Goal: Task Accomplishment & Management: Use online tool/utility

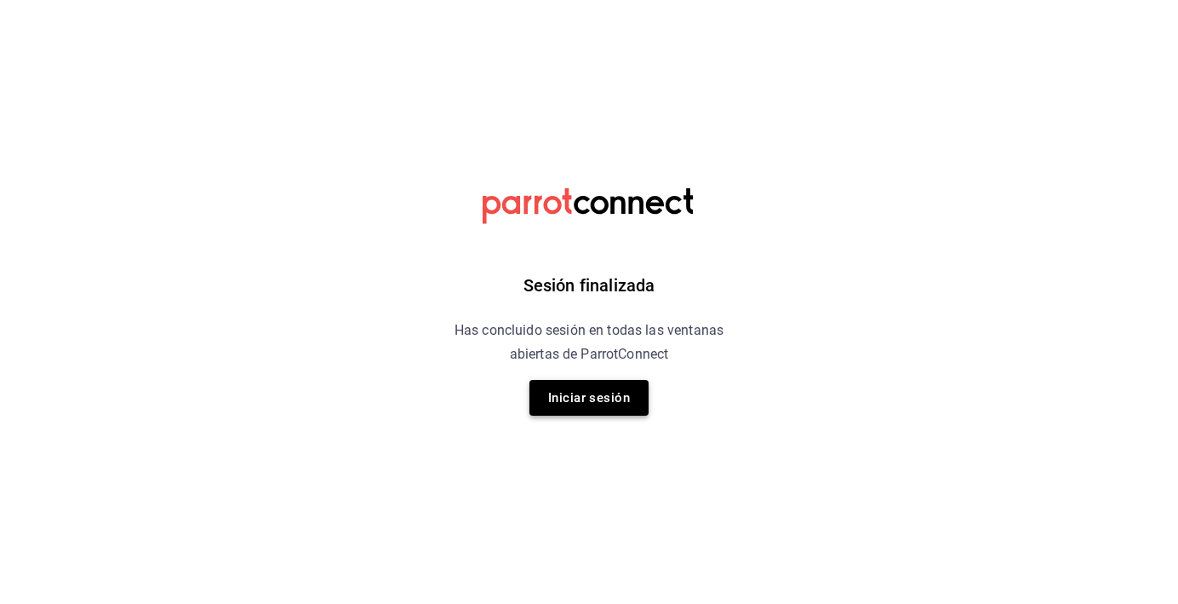
click at [614, 407] on button "Iniciar sesión" at bounding box center [588, 398] width 119 height 36
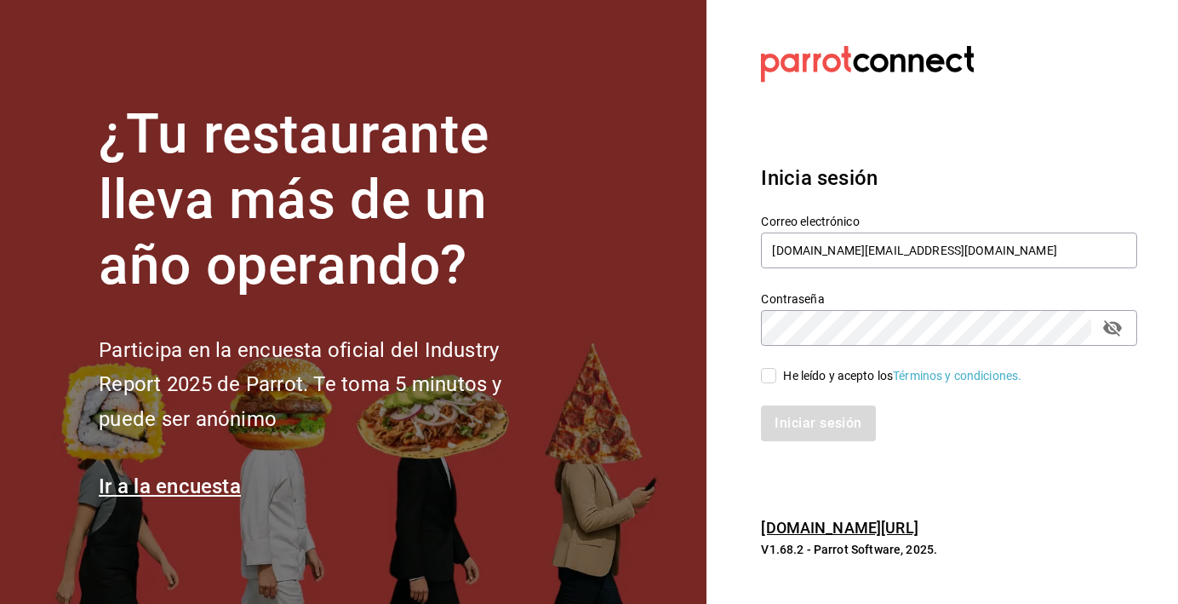
click at [776, 378] on input "He leído y acepto los Términos y condiciones." at bounding box center [768, 375] width 15 height 15
checkbox input "true"
click at [804, 412] on button "Iniciar sesión" at bounding box center [819, 423] width 116 height 36
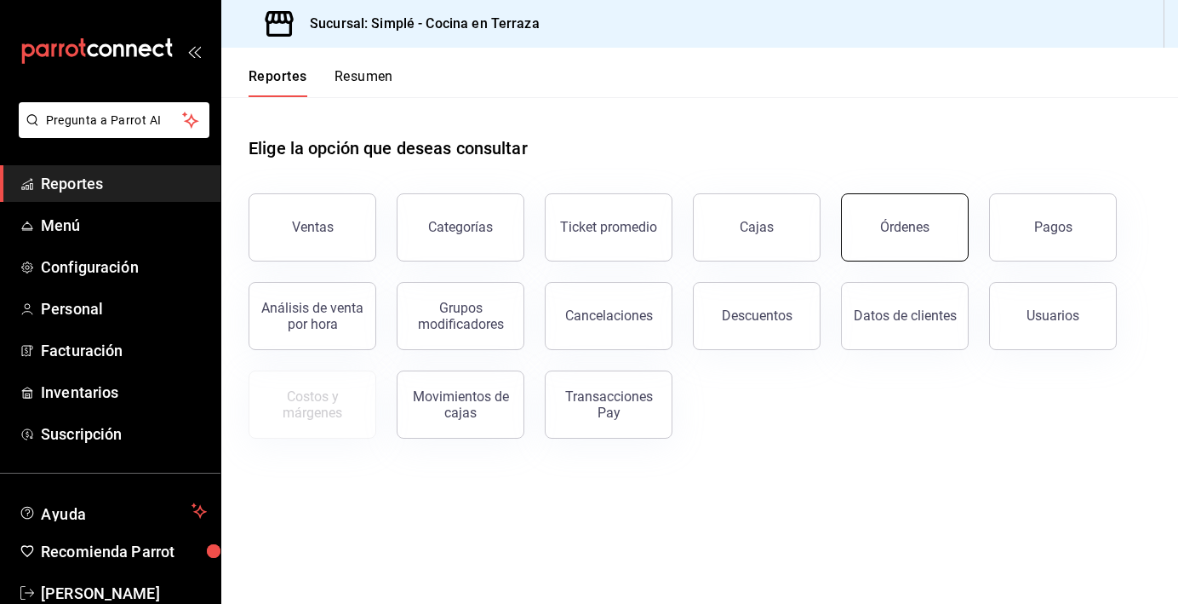
click at [904, 245] on button "Órdenes" at bounding box center [905, 227] width 128 height 68
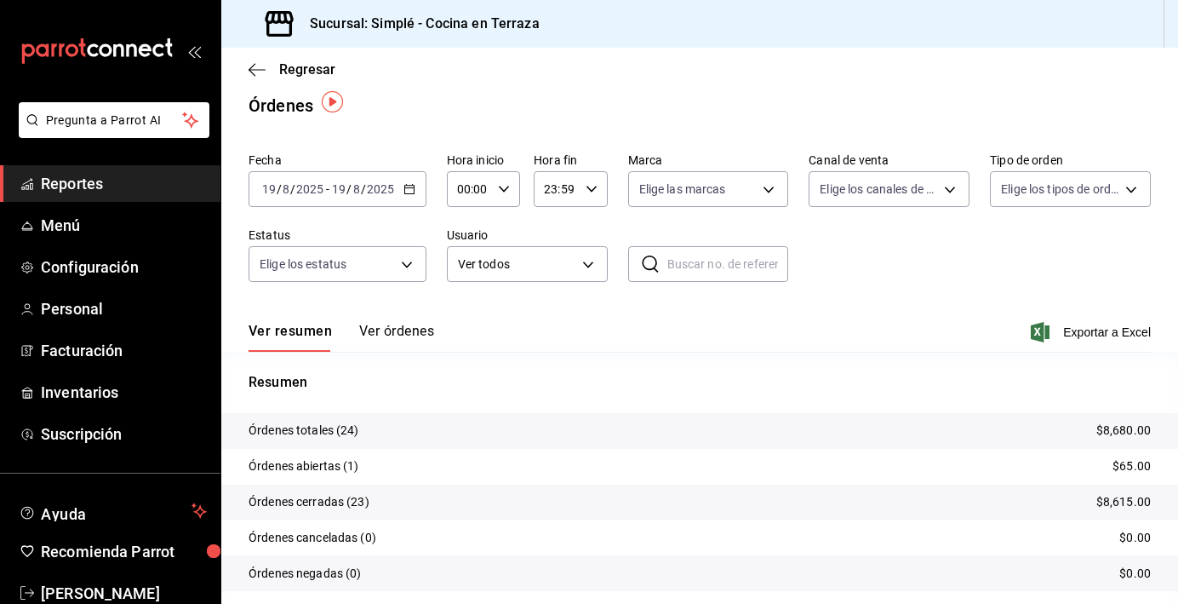
scroll to position [21, 0]
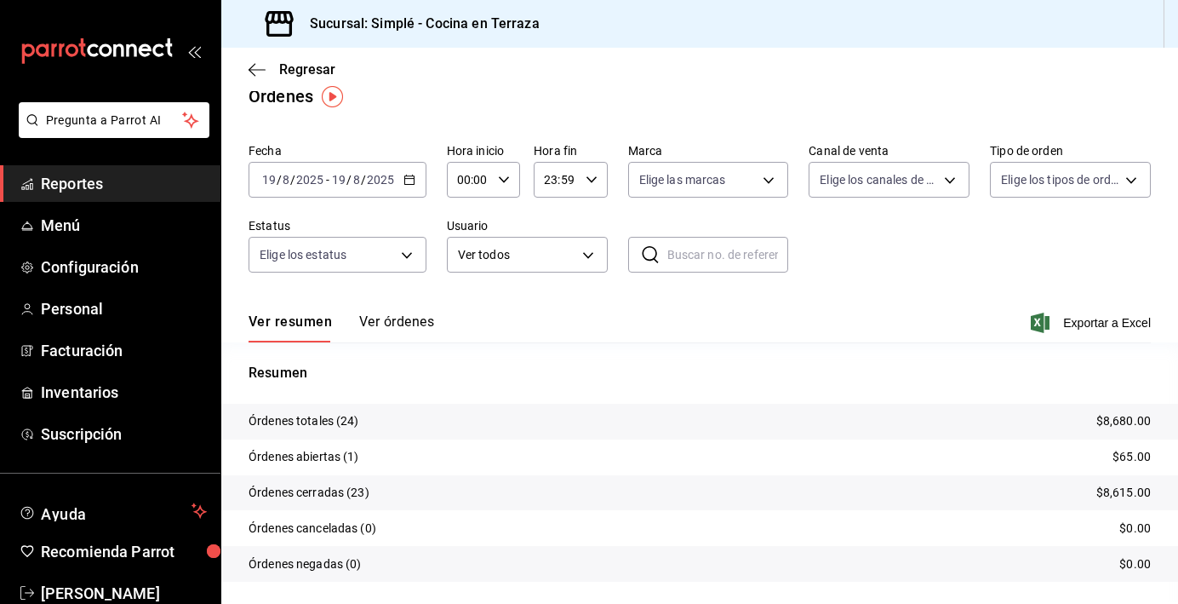
click at [406, 182] on icon "button" at bounding box center [409, 180] width 12 height 12
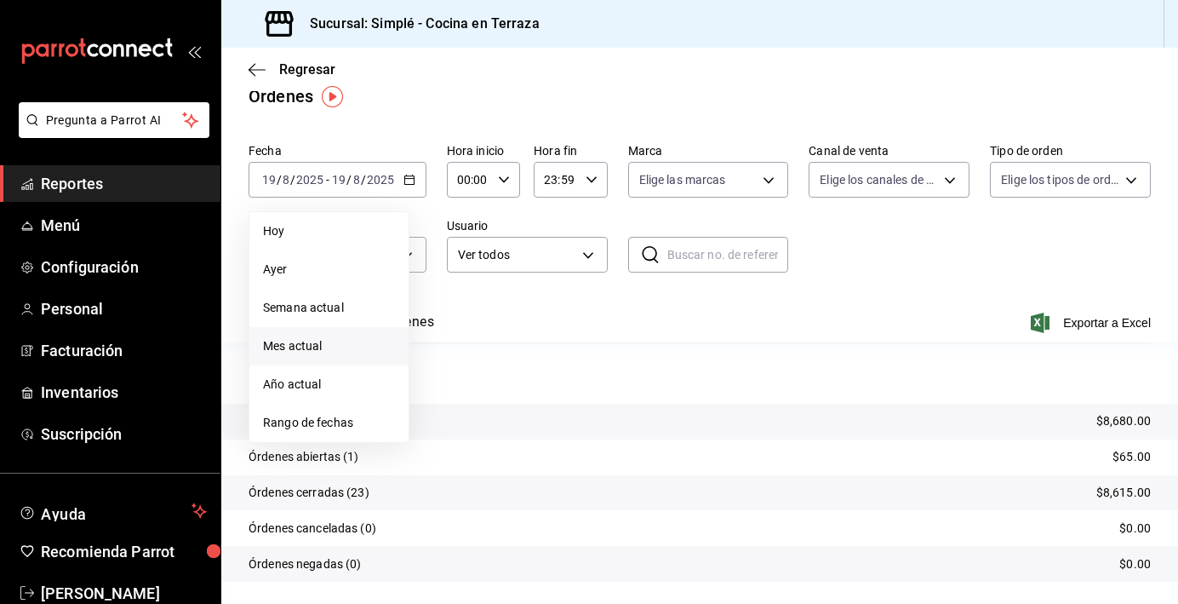
click at [344, 342] on span "Mes actual" at bounding box center [329, 346] width 132 height 18
